Goal: Task Accomplishment & Management: Use online tool/utility

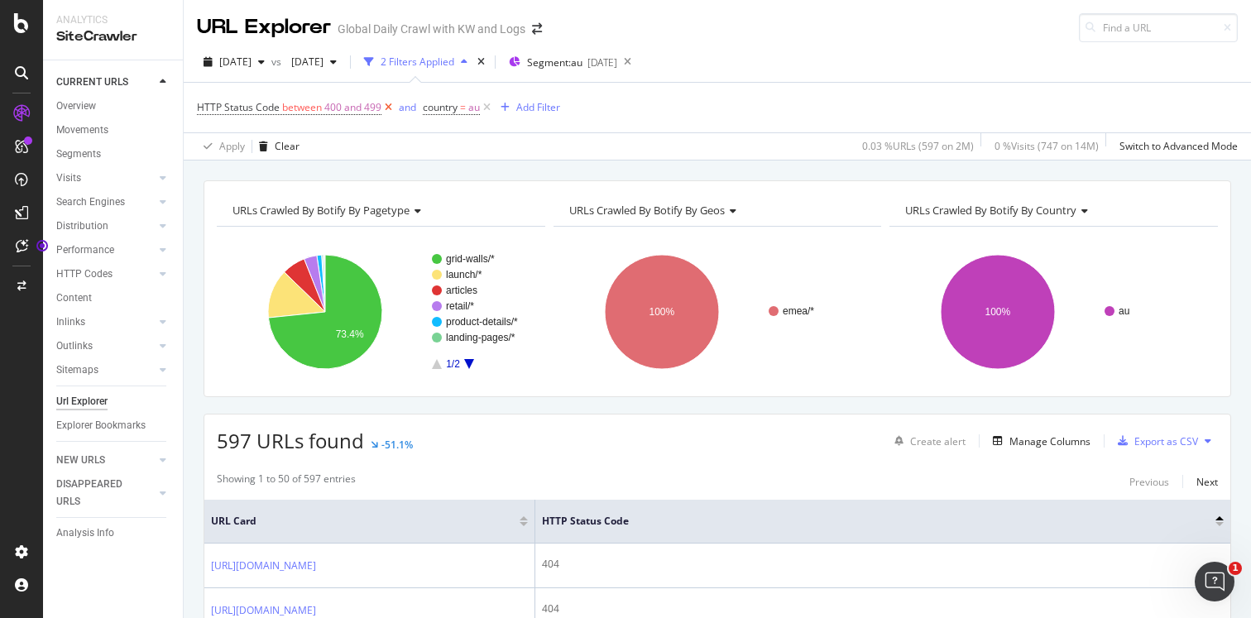
click at [388, 109] on icon at bounding box center [388, 107] width 14 height 17
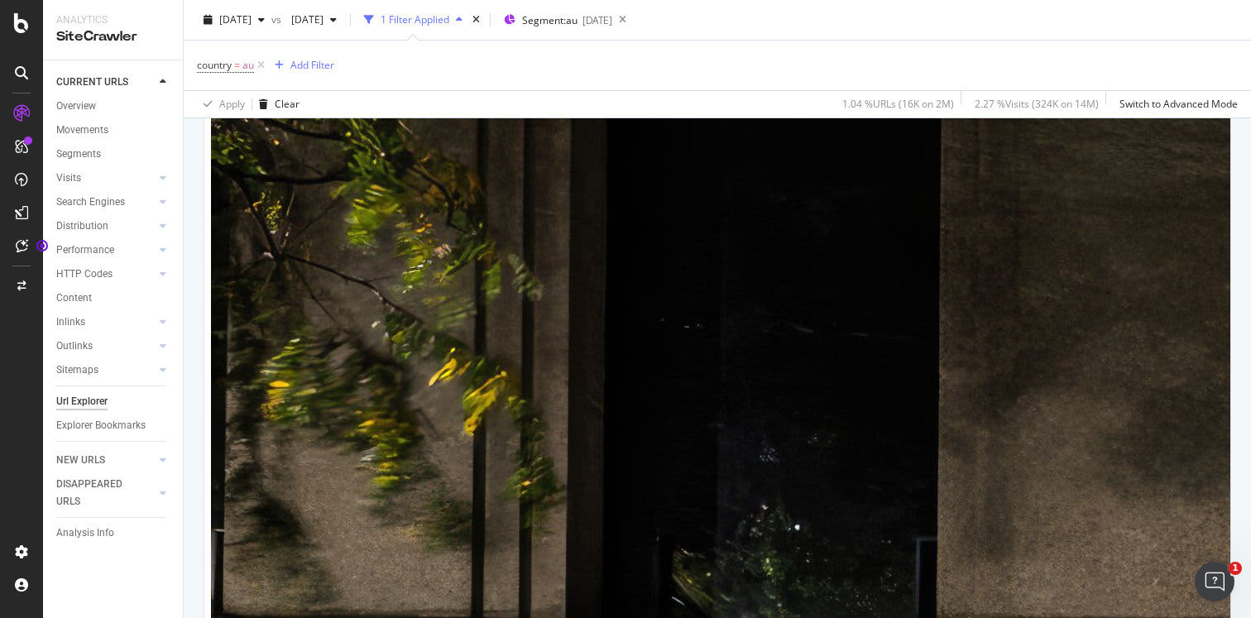
scroll to position [2214, 0]
